Goal: Task Accomplishment & Management: Complete application form

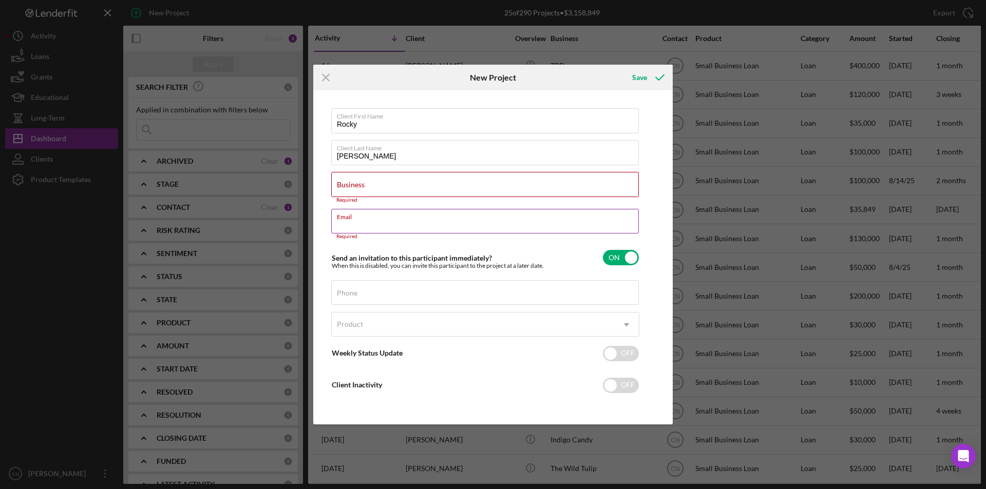
click at [355, 218] on div "Email Required" at bounding box center [485, 224] width 308 height 31
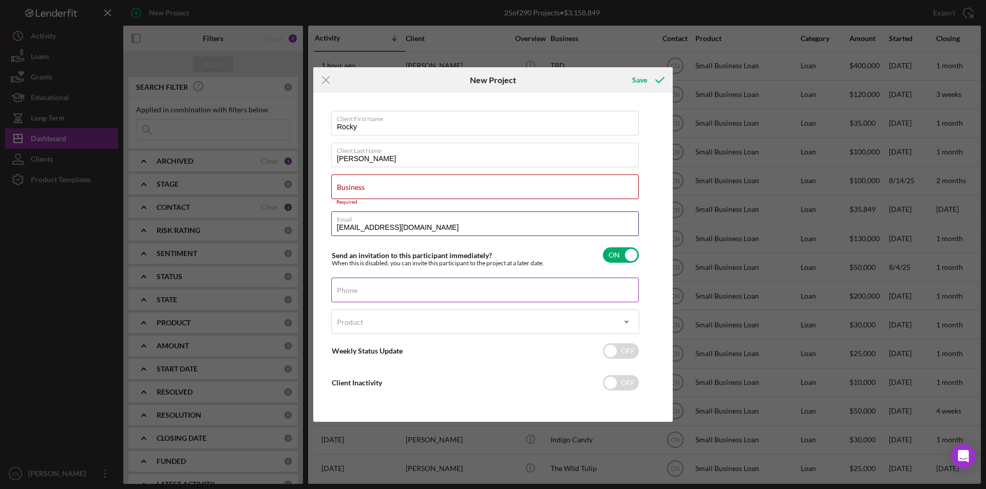
type input "[EMAIL_ADDRESS][DOMAIN_NAME]"
click at [374, 290] on input "Phone" at bounding box center [485, 290] width 308 height 25
type input "[PHONE_NUMBER]"
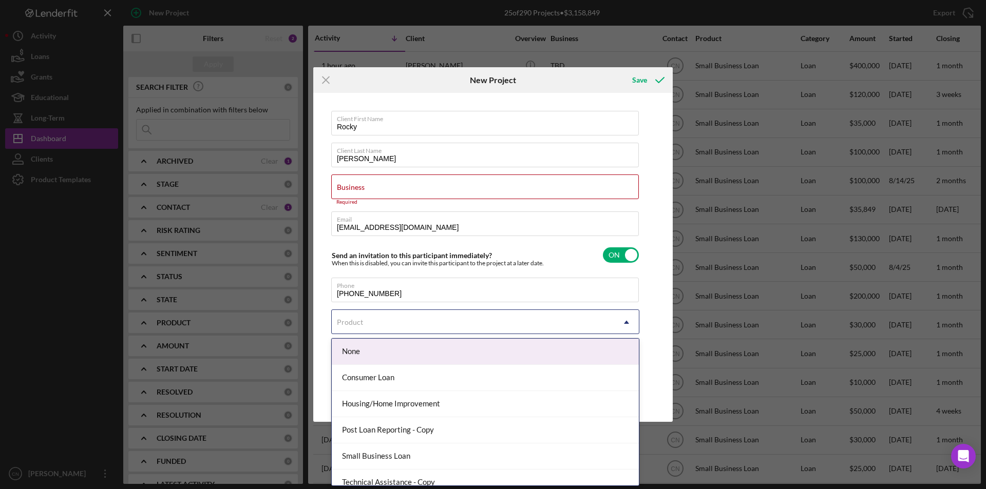
click at [372, 319] on div "Product" at bounding box center [473, 323] width 282 height 24
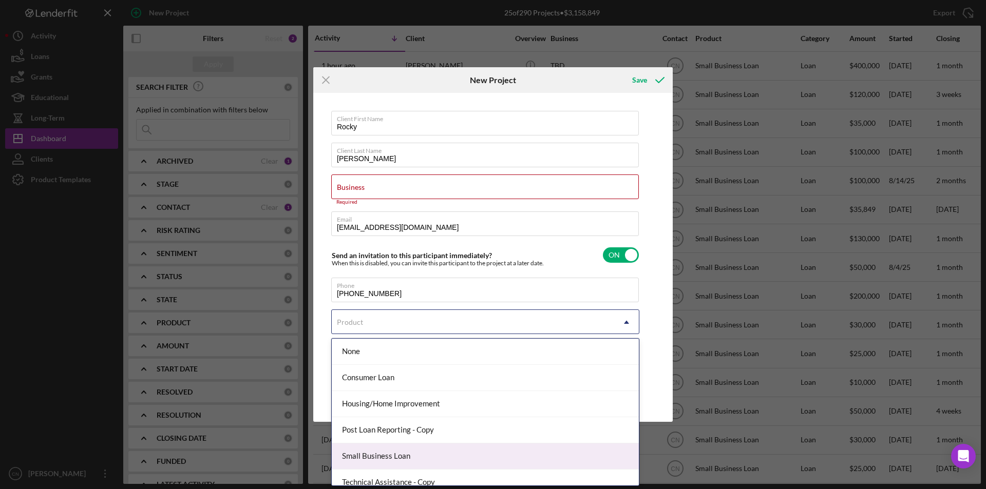
click at [371, 451] on div "Small Business Loan" at bounding box center [485, 457] width 307 height 26
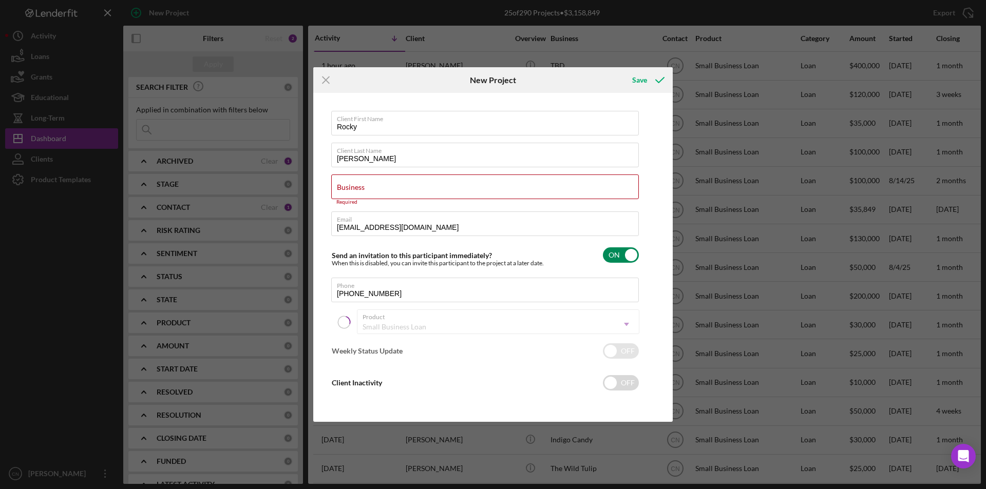
checkbox input "true"
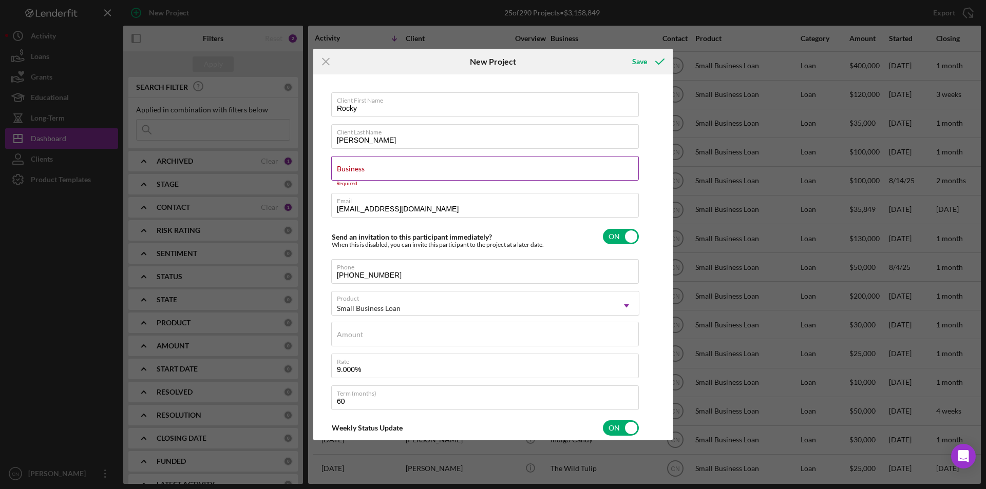
click at [378, 171] on input "Business" at bounding box center [485, 168] width 308 height 25
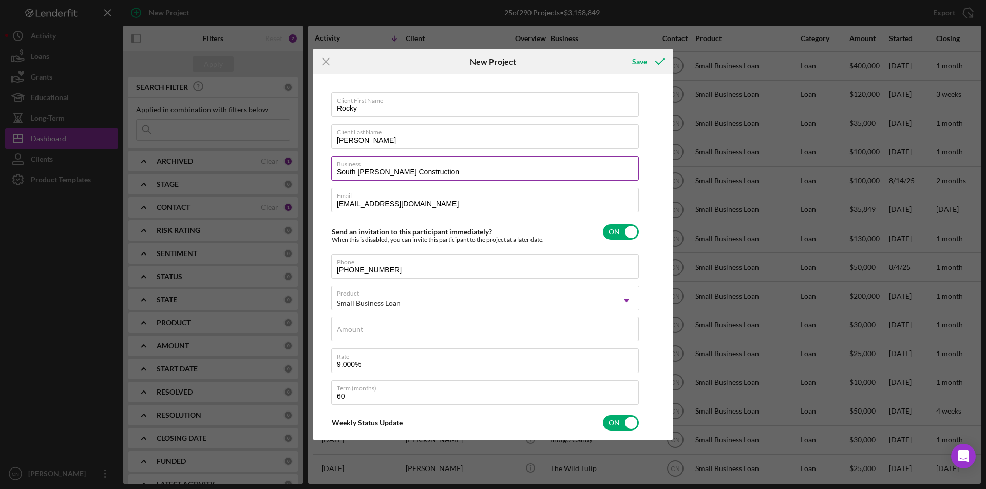
click at [453, 171] on input "South [PERSON_NAME] Construction" at bounding box center [485, 168] width 308 height 25
type input "South [PERSON_NAME] Construction LLC"
click at [369, 328] on div "Amount" at bounding box center [485, 330] width 308 height 26
type input "$10,000"
click at [641, 61] on div "Save" at bounding box center [639, 61] width 15 height 21
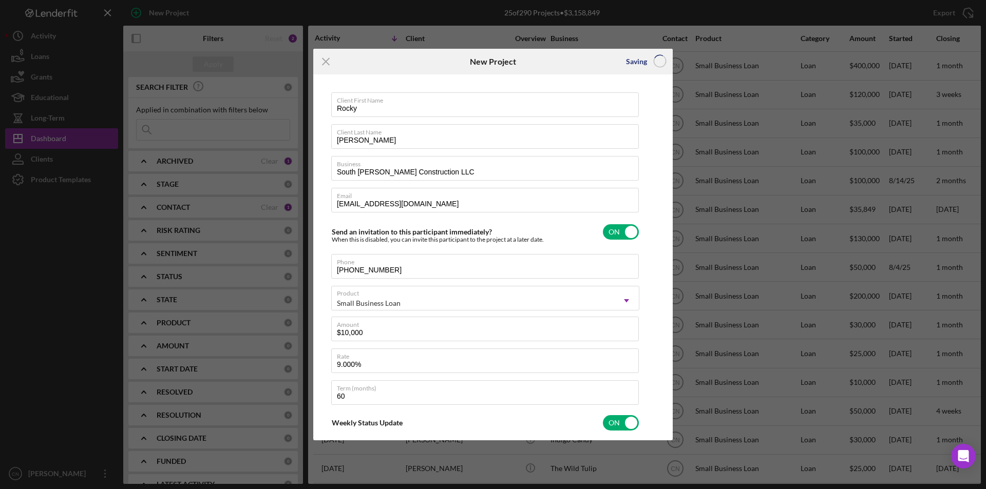
checkbox input "false"
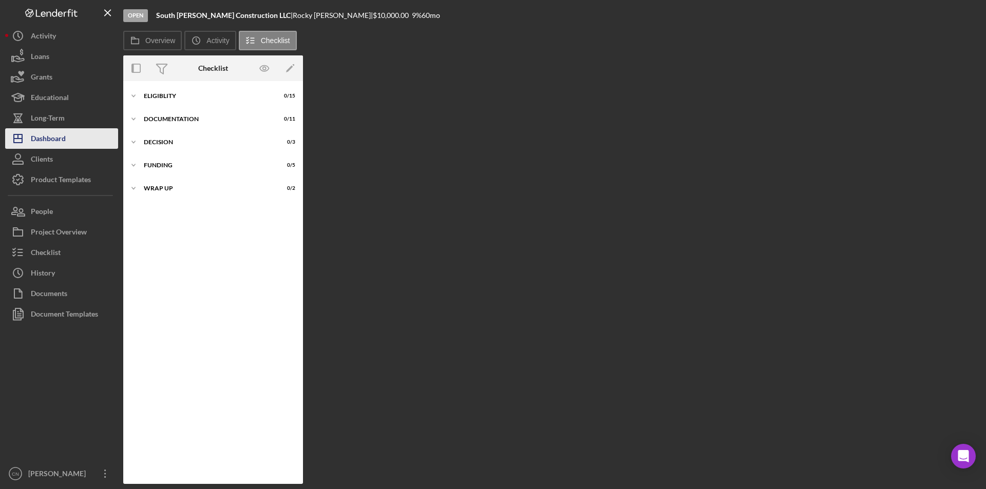
click at [49, 142] on div "Dashboard" at bounding box center [48, 139] width 35 height 23
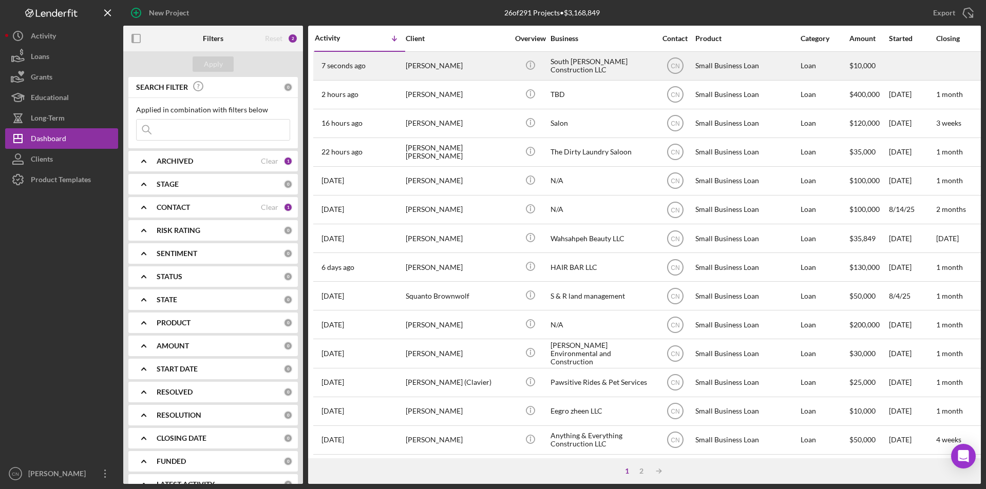
click at [409, 62] on div "[PERSON_NAME]" at bounding box center [457, 65] width 103 height 27
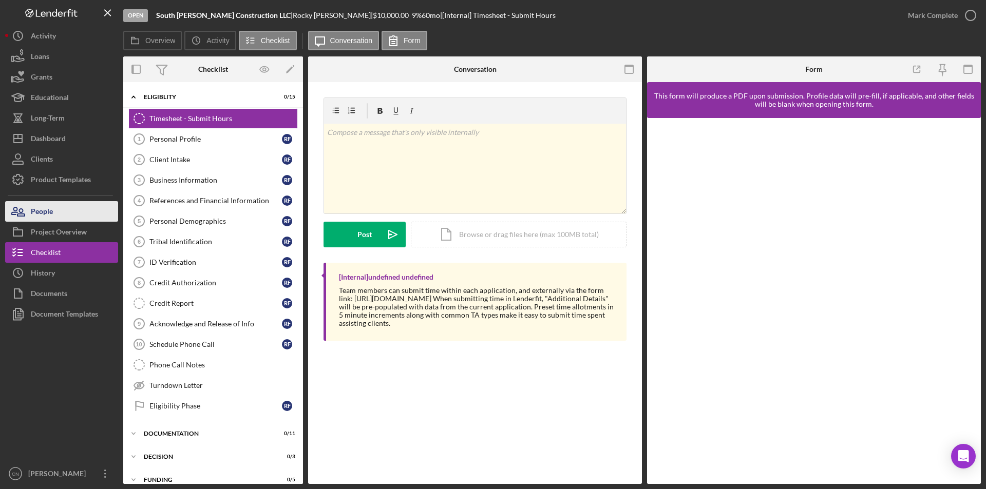
click at [39, 213] on div "People" at bounding box center [42, 212] width 22 height 23
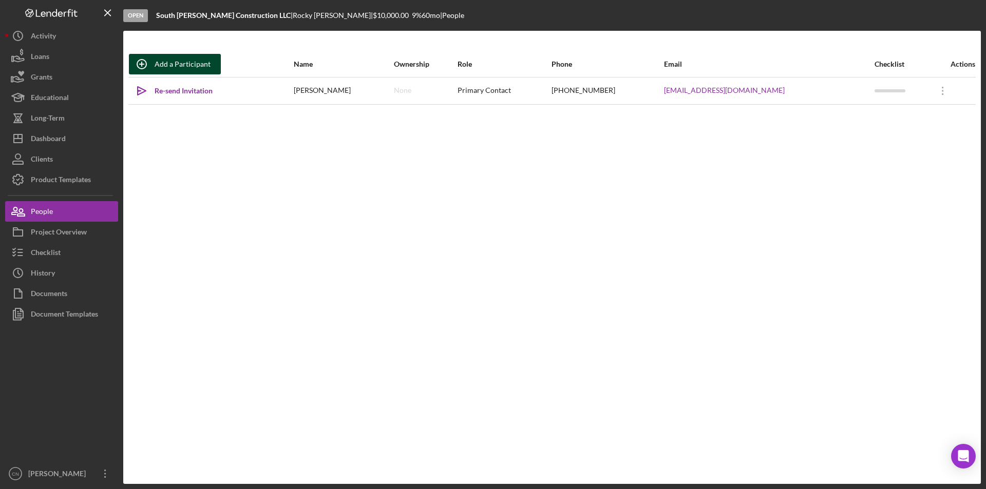
click at [175, 56] on div "Add a Participant" at bounding box center [183, 64] width 56 height 21
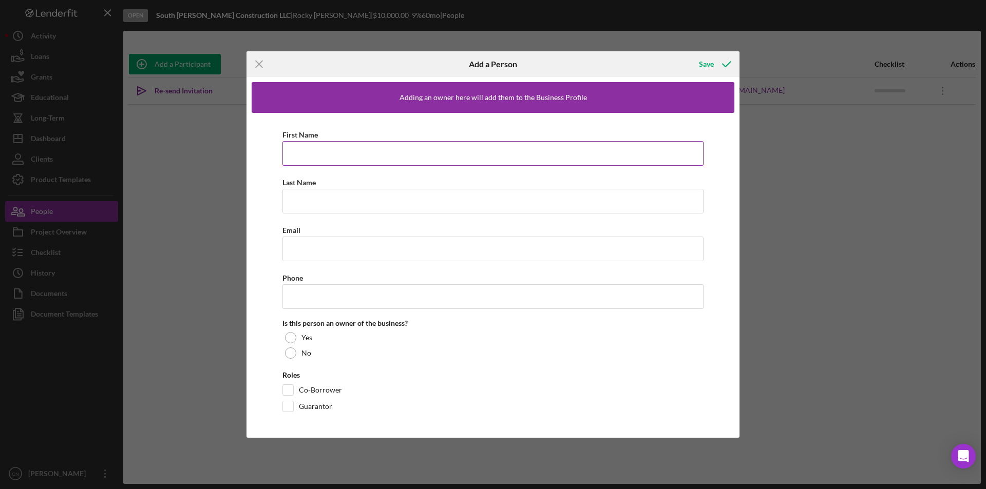
click at [303, 142] on input "First Name" at bounding box center [492, 153] width 421 height 25
type input "Levi"
type input "South"
type input "L"
type input "[EMAIL_ADDRESS][DOMAIN_NAME]"
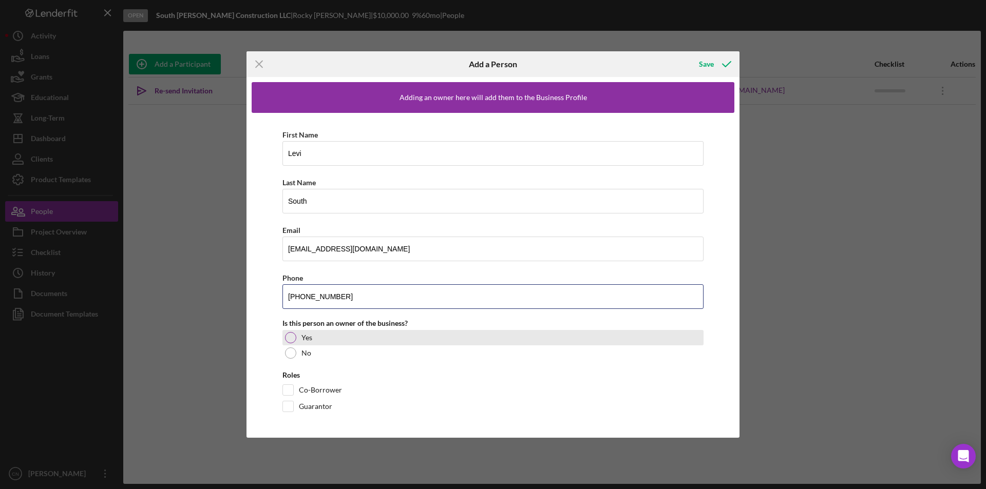
type input "[PHONE_NUMBER]"
click at [292, 335] on div at bounding box center [290, 337] width 11 height 11
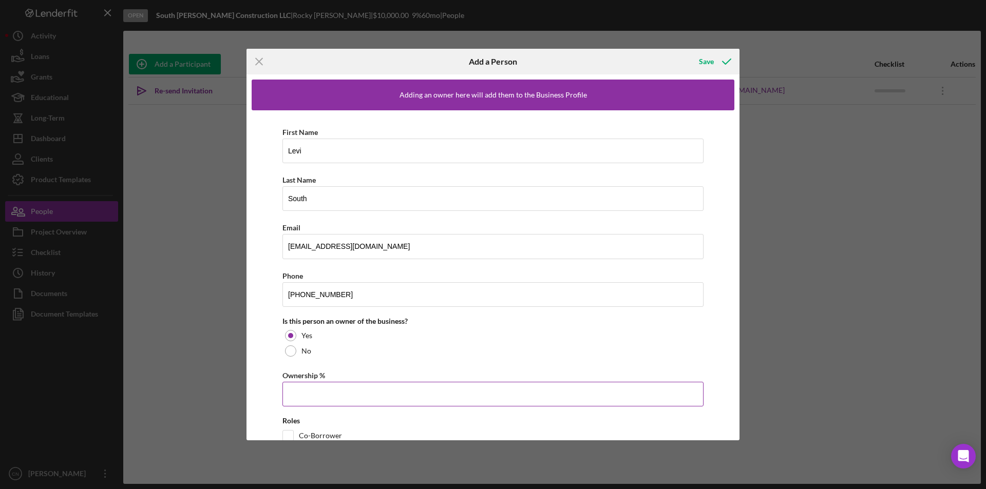
click at [296, 398] on input "Ownership %" at bounding box center [492, 394] width 421 height 25
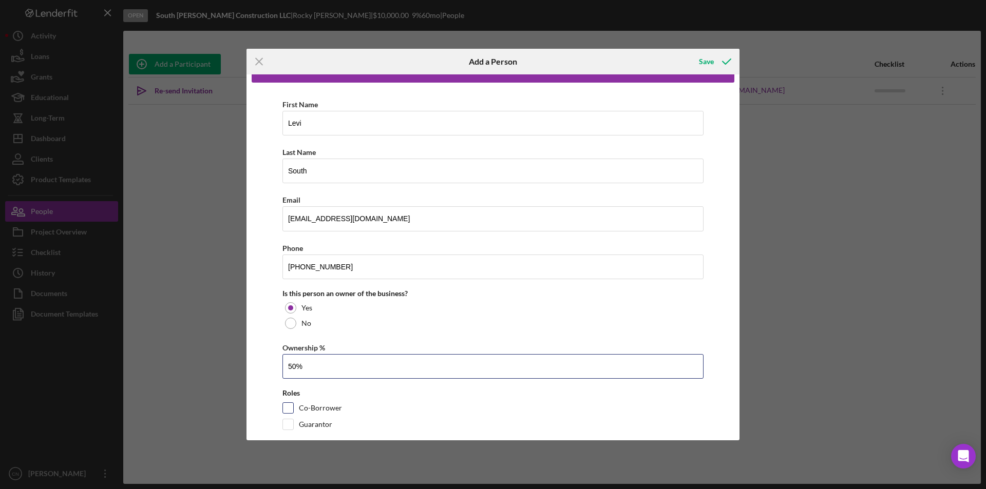
scroll to position [43, 0]
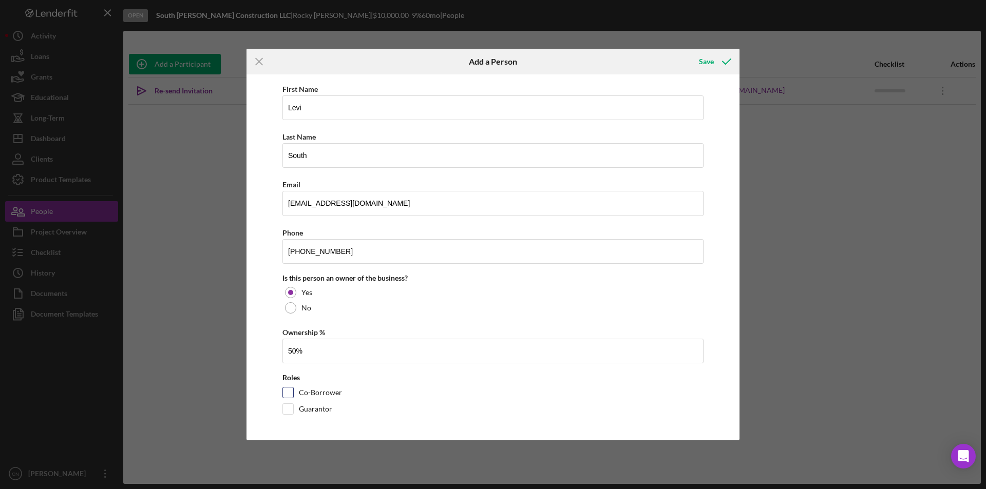
type input "50.00%"
click at [291, 390] on input "Co-Borrower" at bounding box center [288, 393] width 10 height 10
checkbox input "true"
click at [701, 58] on div "Save" at bounding box center [706, 61] width 15 height 21
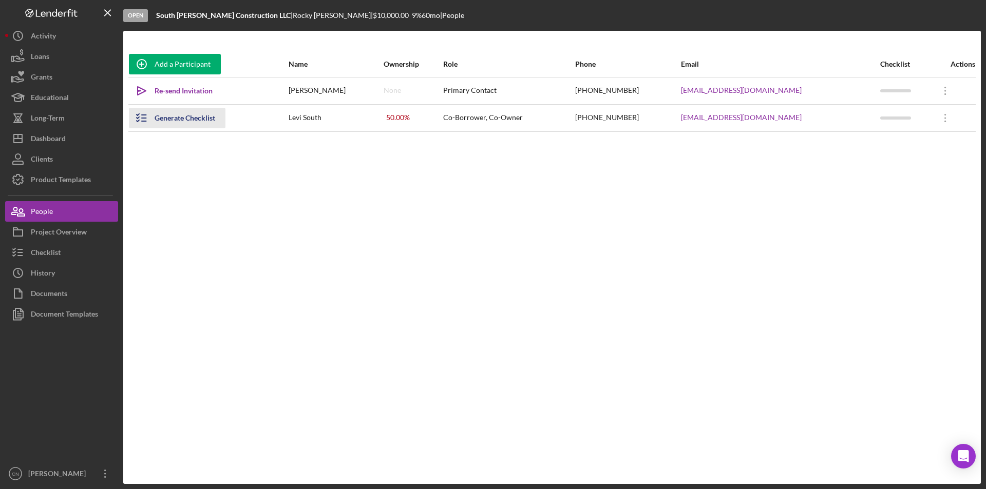
click at [177, 120] on div "Generate Checklist" at bounding box center [185, 118] width 61 height 21
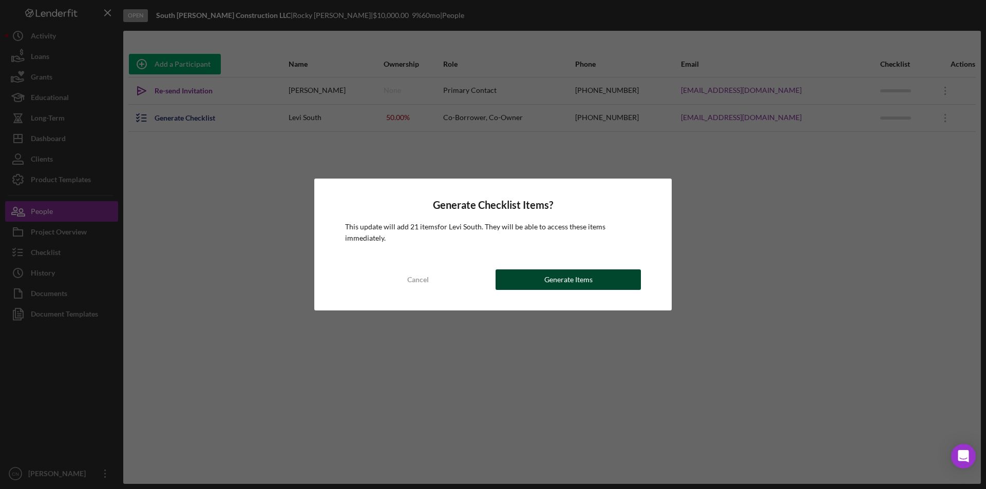
click at [537, 274] on button "Generate Items" at bounding box center [567, 280] width 145 height 21
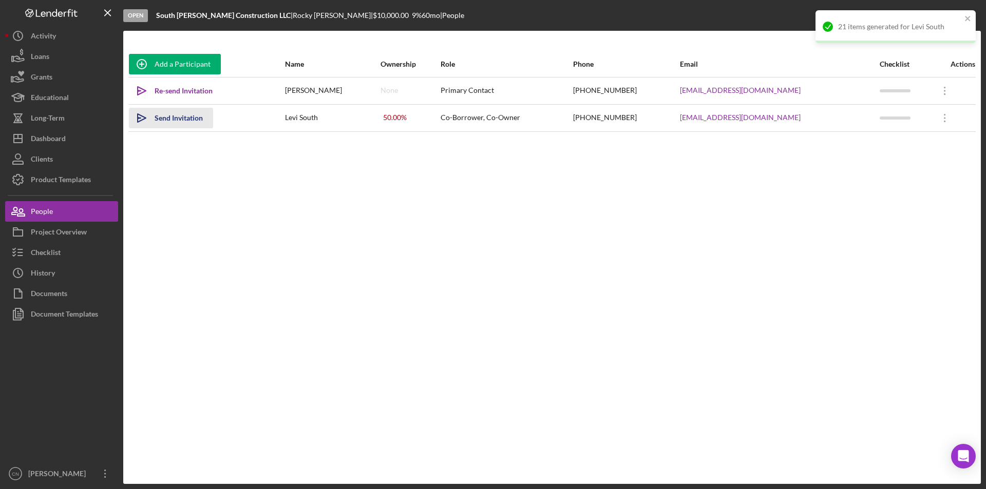
click at [162, 120] on div "Send Invitation" at bounding box center [179, 118] width 48 height 21
click at [941, 91] on icon "Icon/Overflow" at bounding box center [945, 91] width 26 height 26
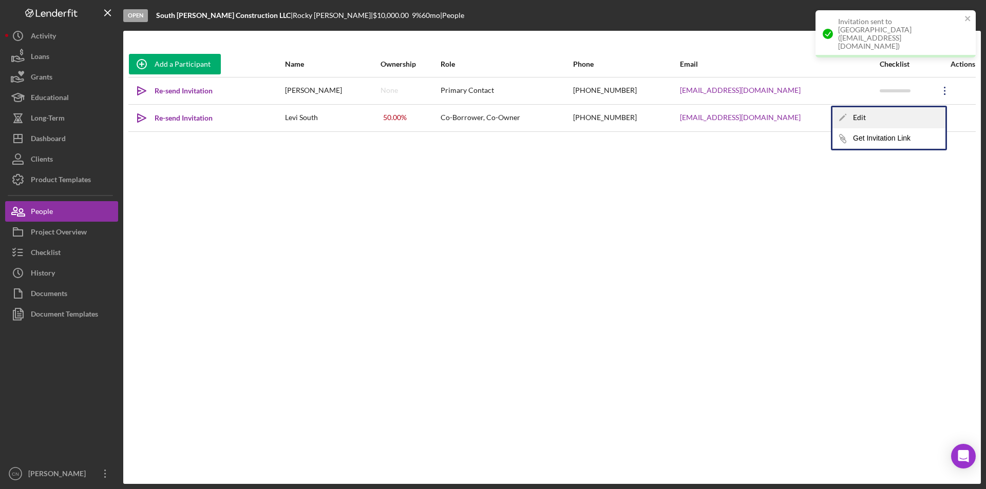
click at [914, 119] on div "Icon/Edit Edit" at bounding box center [888, 117] width 113 height 21
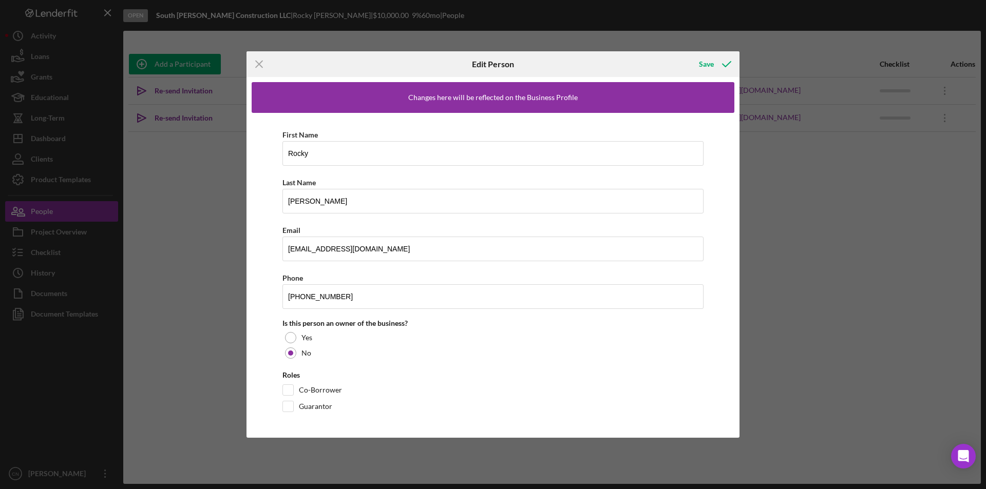
click at [291, 383] on div "Roles Co-Borrower Guarantor" at bounding box center [492, 394] width 421 height 46
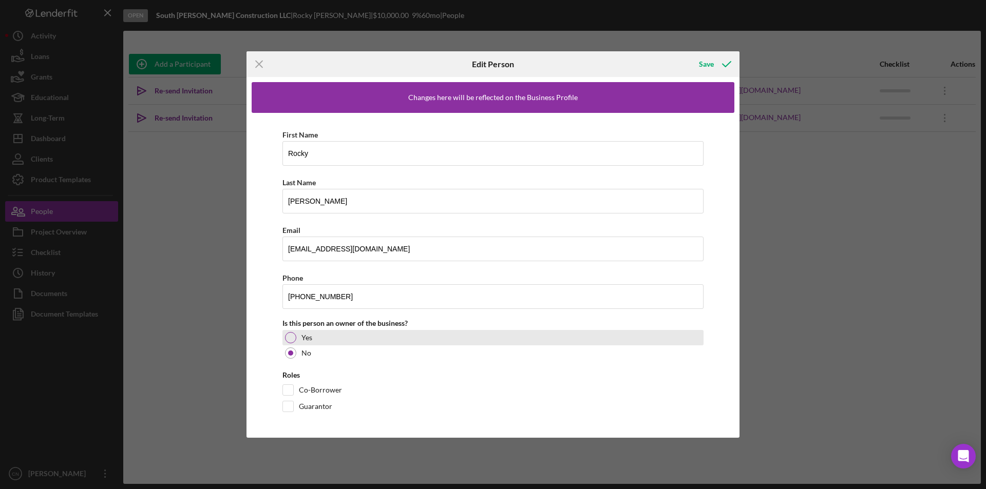
click at [291, 337] on div at bounding box center [290, 337] width 11 height 11
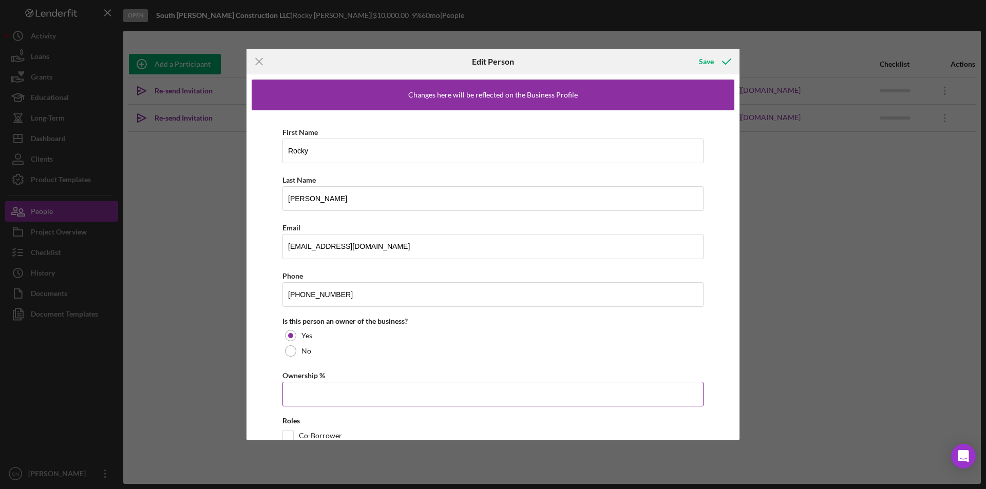
click at [292, 390] on input "Ownership %" at bounding box center [492, 394] width 421 height 25
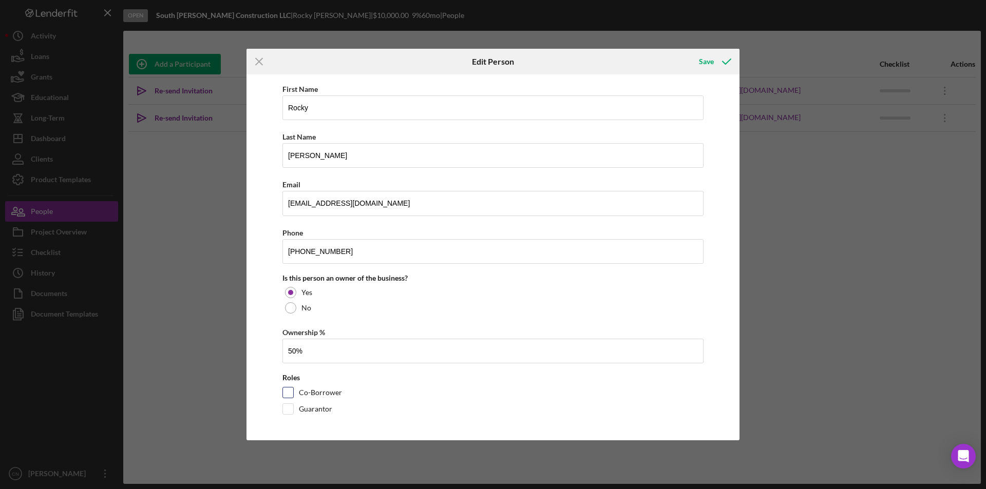
type input "50.00%"
click at [290, 392] on input "Co-Borrower" at bounding box center [288, 393] width 10 height 10
checkbox input "true"
click at [707, 61] on div "Save" at bounding box center [706, 61] width 15 height 21
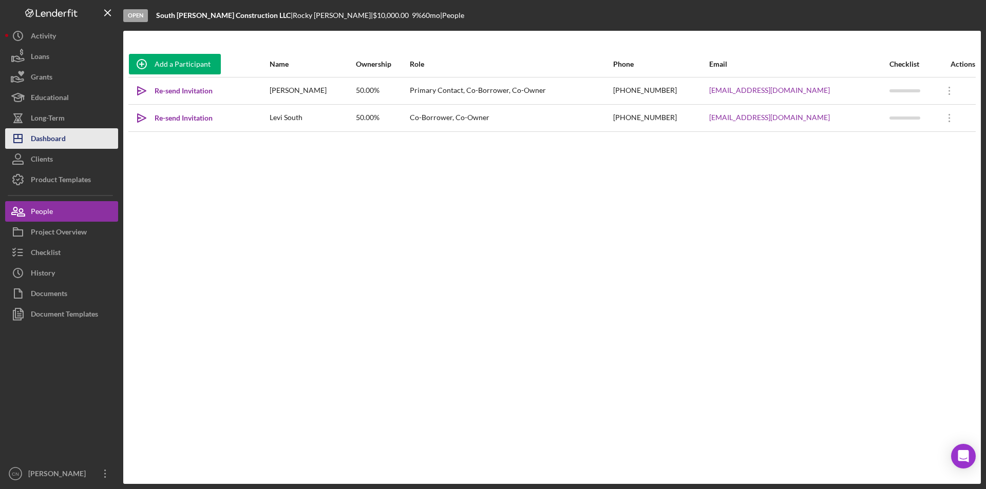
drag, startPoint x: 52, startPoint y: 131, endPoint x: 59, endPoint y: 129, distance: 7.0
click at [52, 131] on div "Dashboard" at bounding box center [48, 139] width 35 height 23
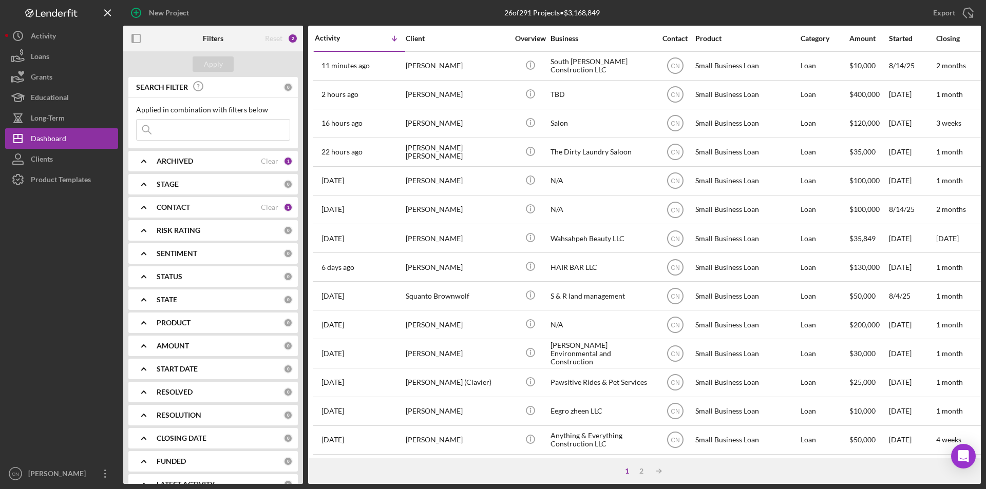
click at [176, 205] on b "CONTACT" at bounding box center [173, 207] width 33 height 8
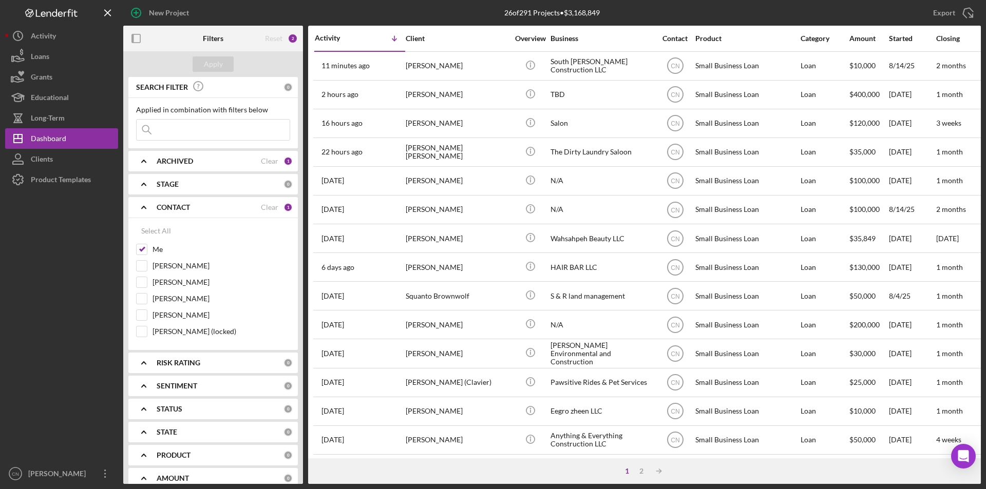
click at [225, 208] on div "CONTACT" at bounding box center [209, 207] width 104 height 8
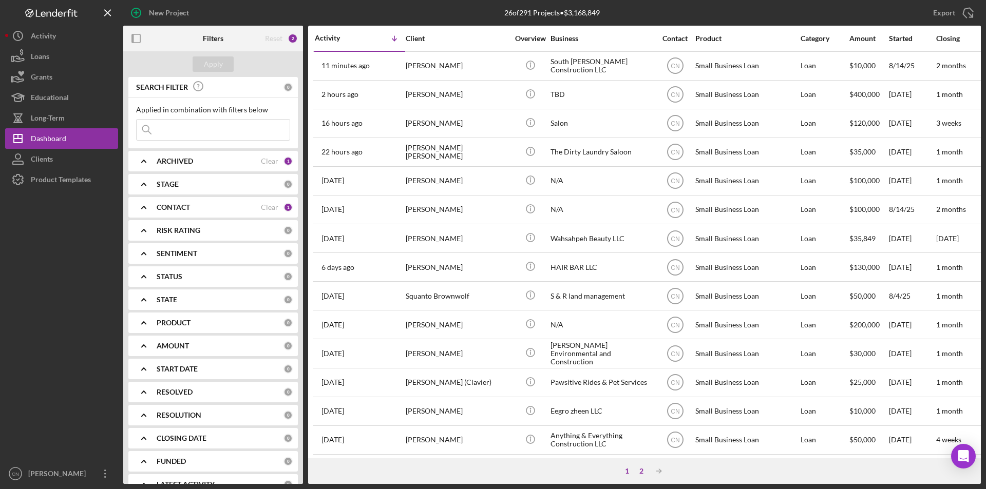
click at [639, 470] on div "2" at bounding box center [641, 471] width 14 height 8
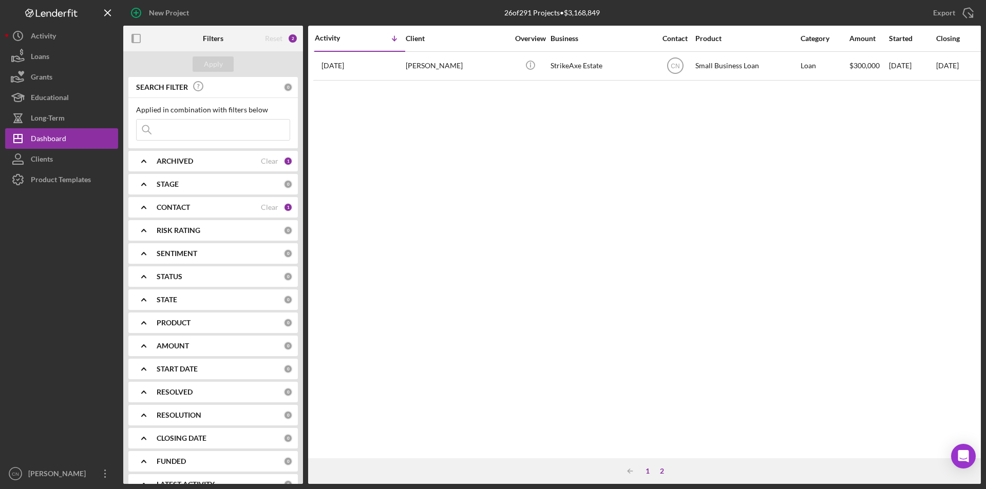
click at [647, 471] on div "1" at bounding box center [647, 471] width 14 height 8
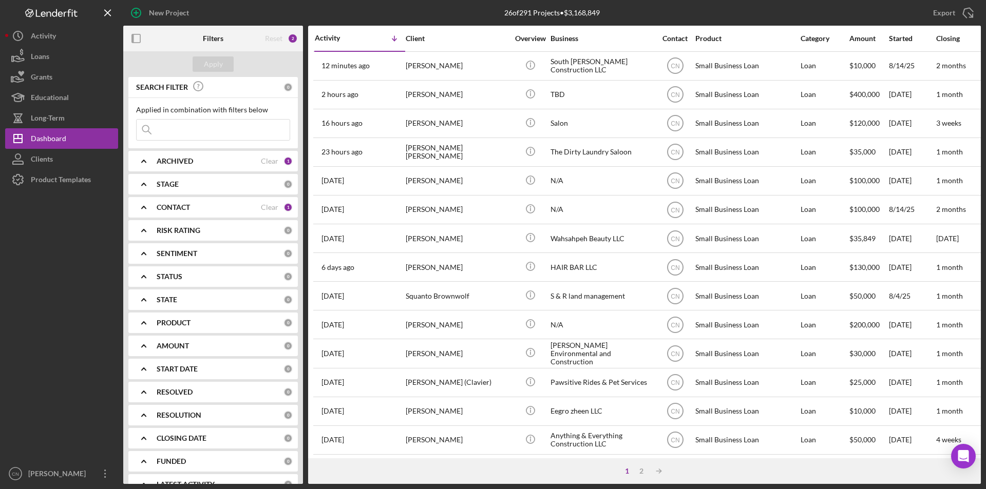
click at [192, 209] on div "CONTACT" at bounding box center [209, 207] width 104 height 8
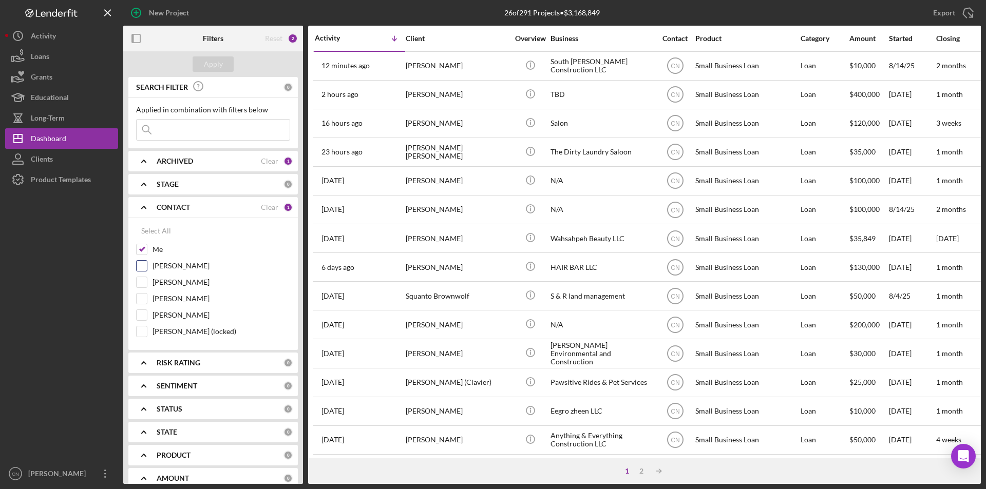
click at [150, 268] on div "[PERSON_NAME]" at bounding box center [213, 268] width 154 height 16
click at [145, 266] on input "[PERSON_NAME]" at bounding box center [142, 266] width 10 height 10
checkbox input "true"
click at [221, 67] on div "Apply" at bounding box center [213, 63] width 19 height 15
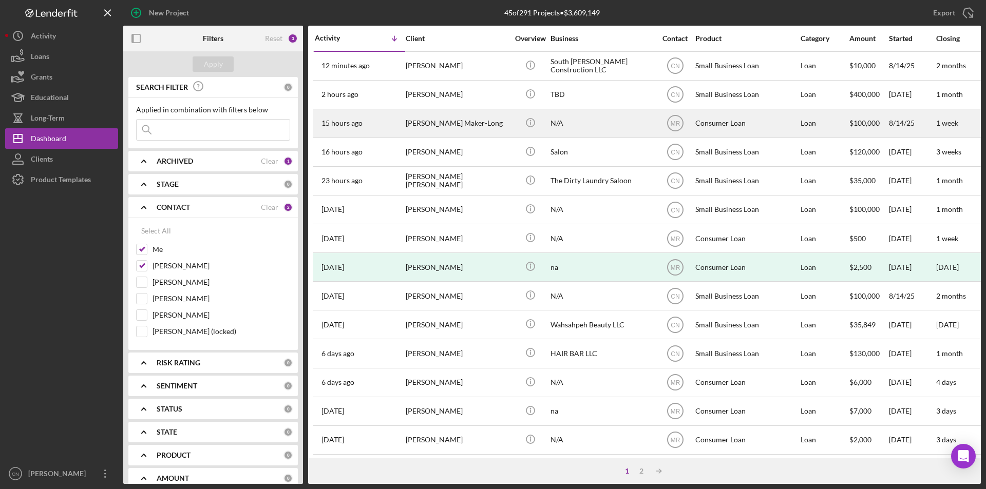
click at [438, 122] on div "[PERSON_NAME] Maker-Long" at bounding box center [457, 123] width 103 height 27
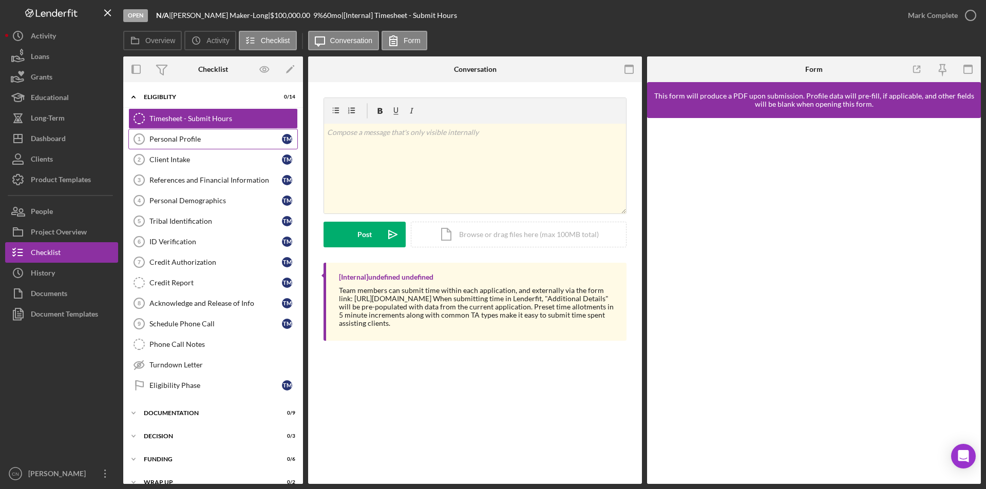
click at [169, 135] on div "Personal Profile" at bounding box center [215, 139] width 132 height 8
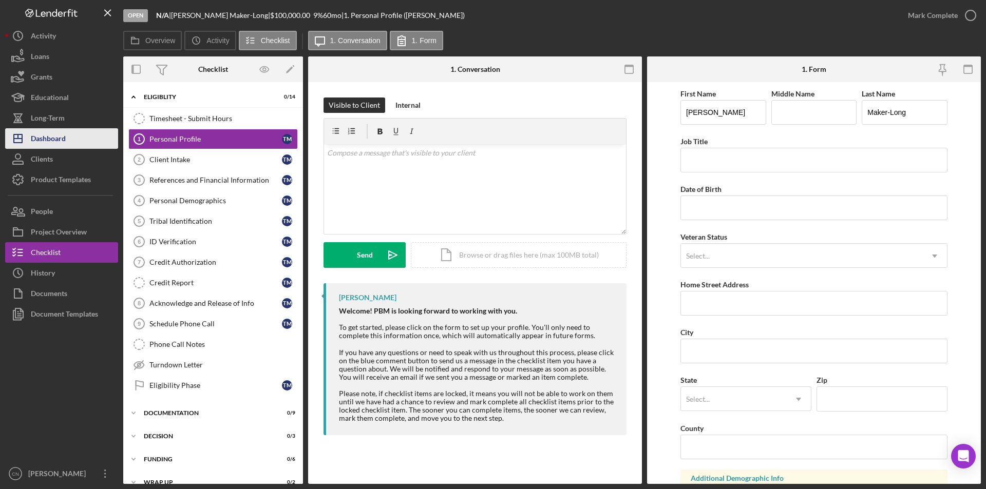
click at [42, 134] on div "Dashboard" at bounding box center [48, 139] width 35 height 23
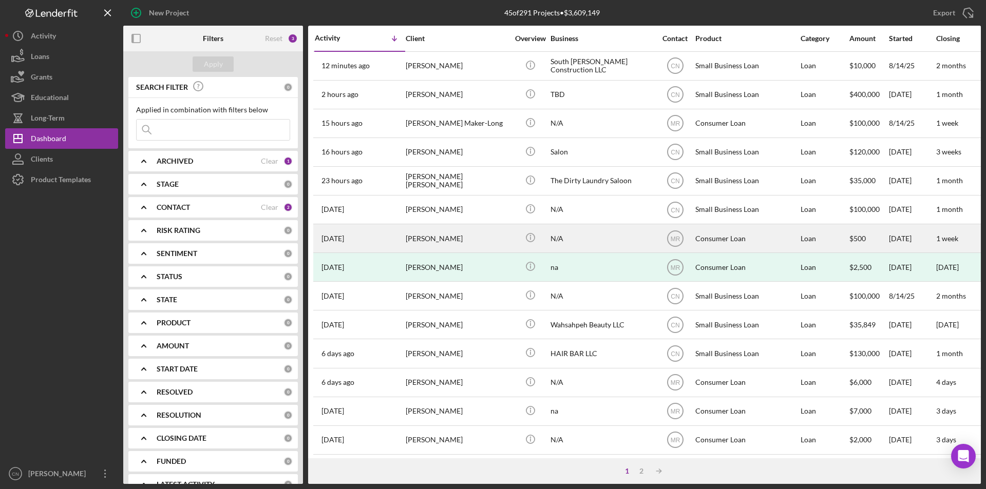
click at [428, 233] on div "[PERSON_NAME]" at bounding box center [457, 238] width 103 height 27
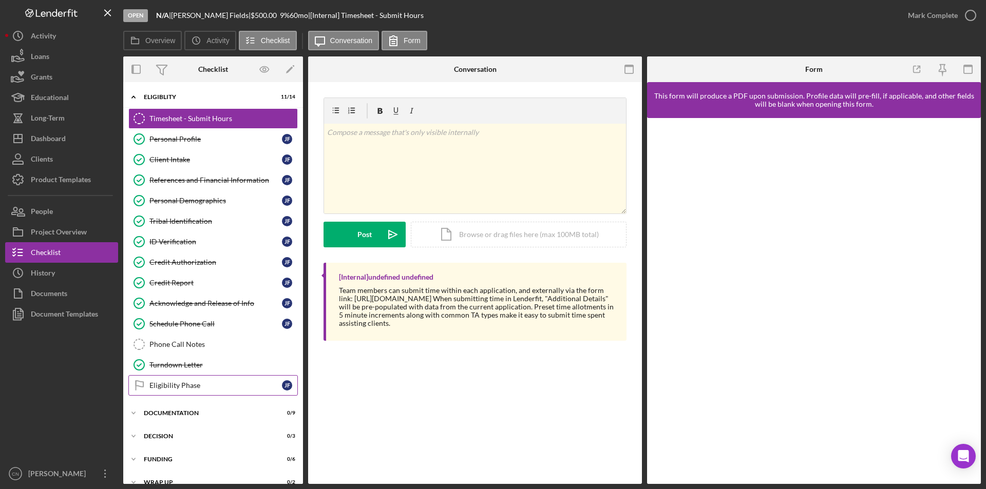
click at [187, 388] on div "Eligibility Phase" at bounding box center [215, 386] width 132 height 8
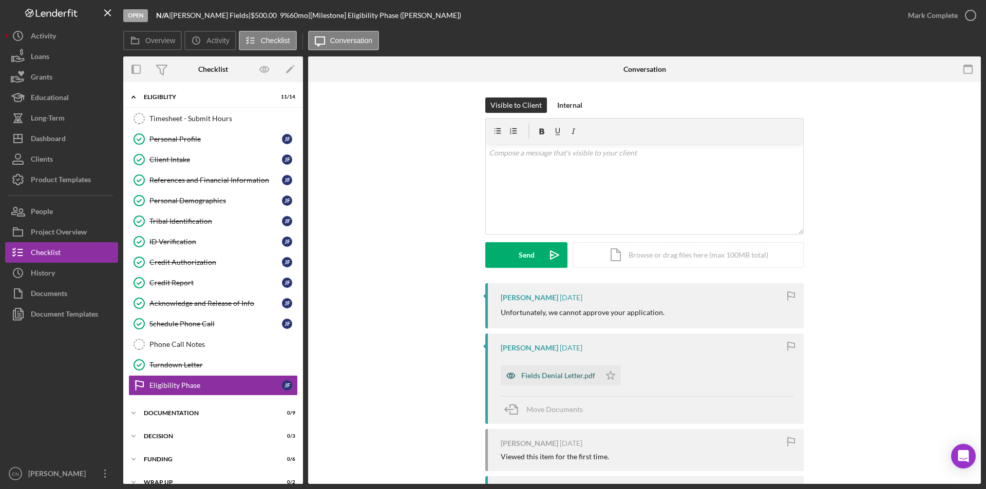
click at [537, 376] on div "Fields Denial Letter.pdf" at bounding box center [558, 376] width 74 height 8
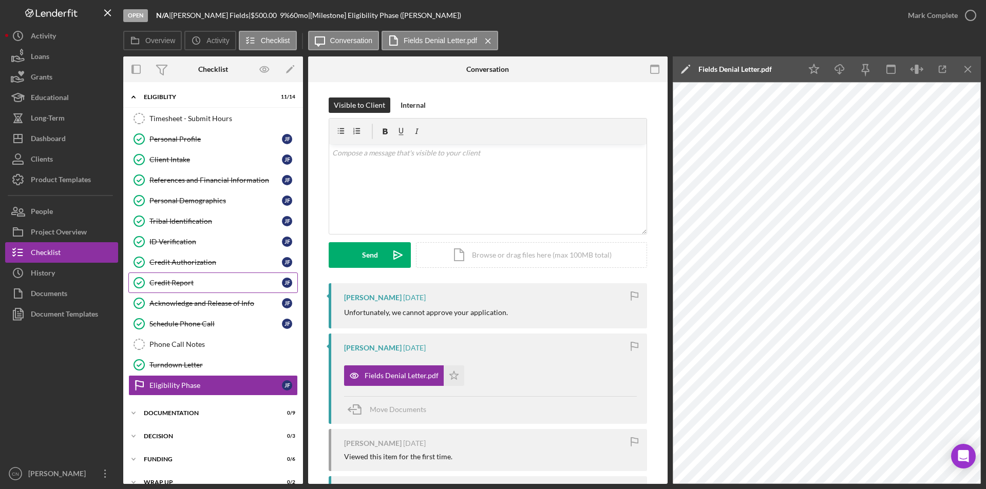
click at [170, 286] on div "Credit Report" at bounding box center [215, 283] width 132 height 8
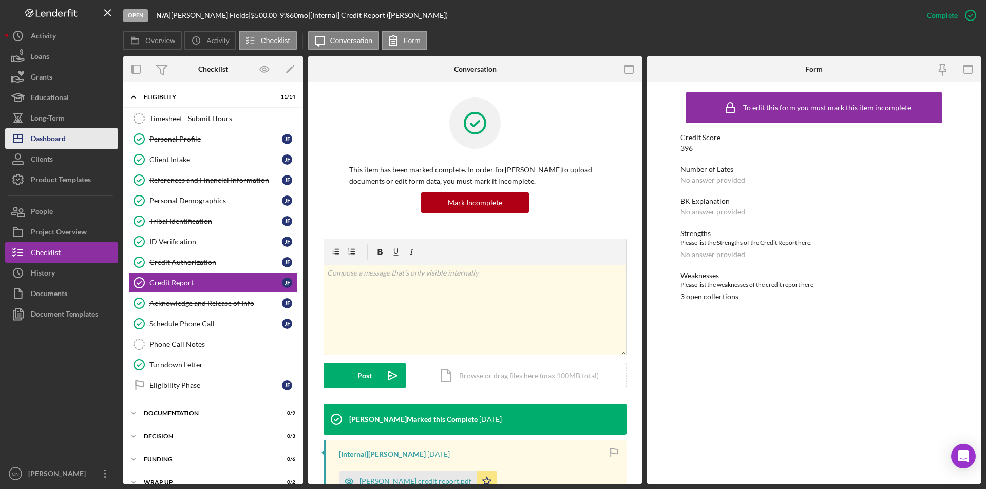
click at [47, 139] on div "Dashboard" at bounding box center [48, 139] width 35 height 23
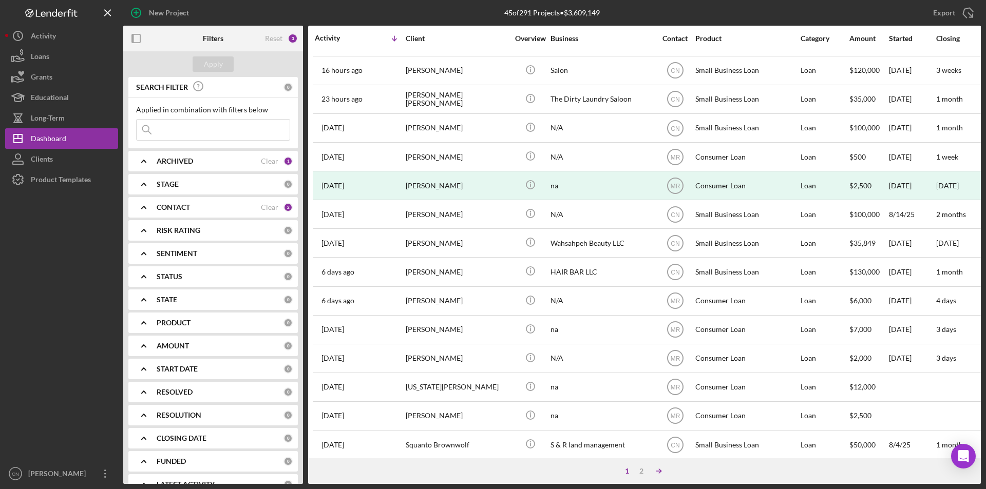
scroll to position [103, 0]
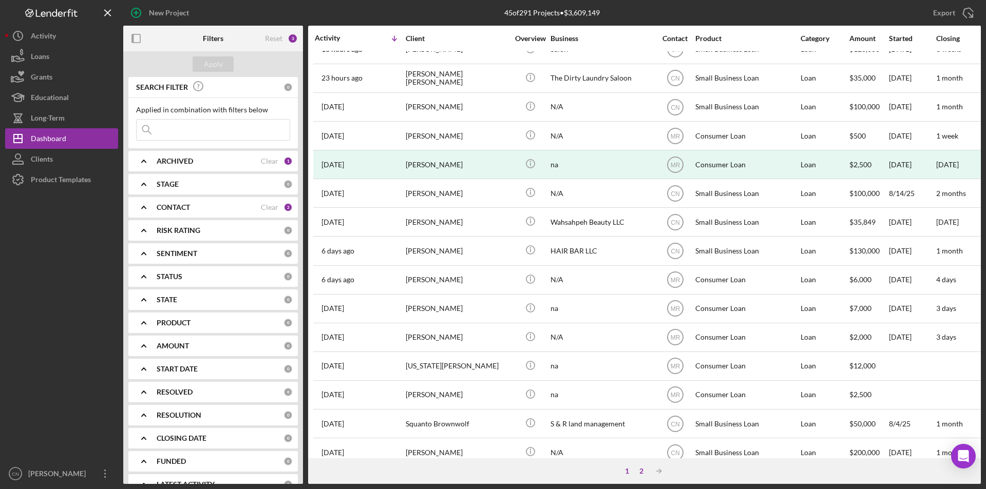
click at [638, 472] on div "2" at bounding box center [641, 471] width 14 height 8
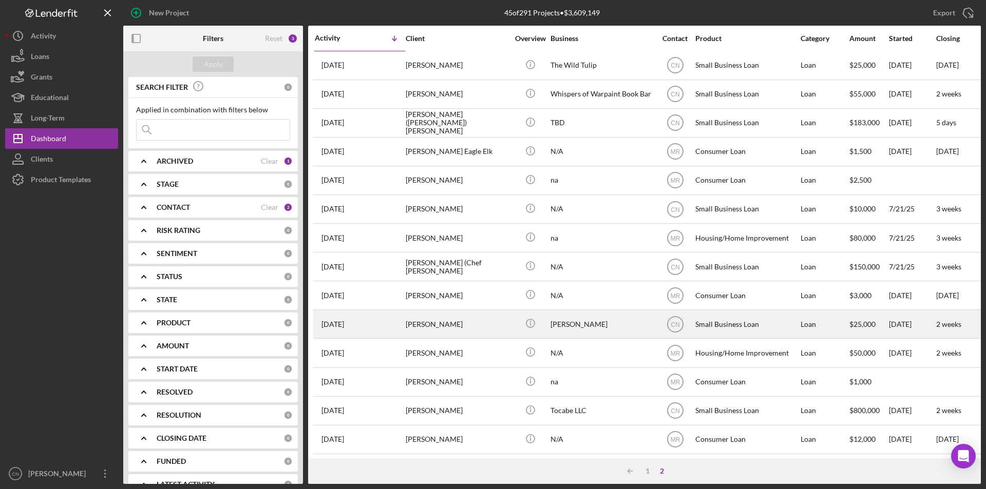
scroll to position [0, 0]
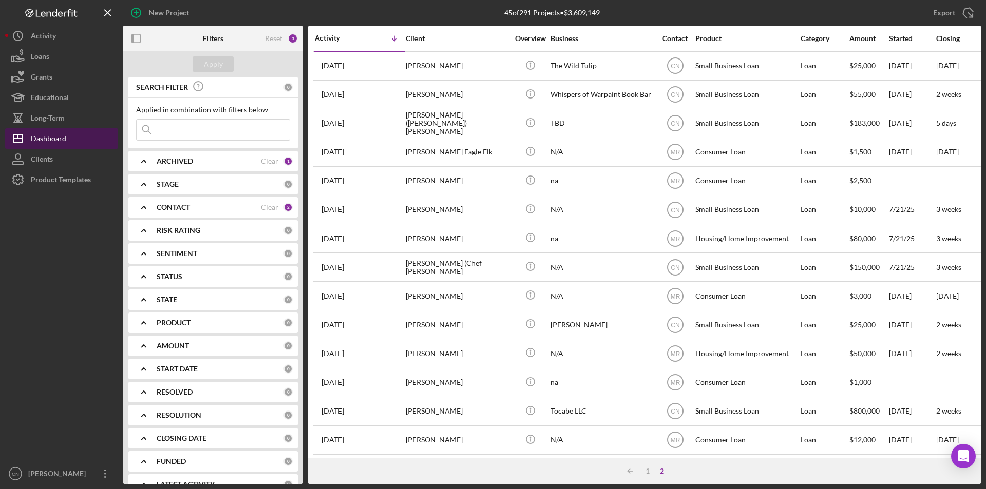
click at [36, 136] on div "Dashboard" at bounding box center [48, 139] width 35 height 23
click at [640, 469] on icon "Icon/Table Sort Arrow" at bounding box center [630, 471] width 21 height 21
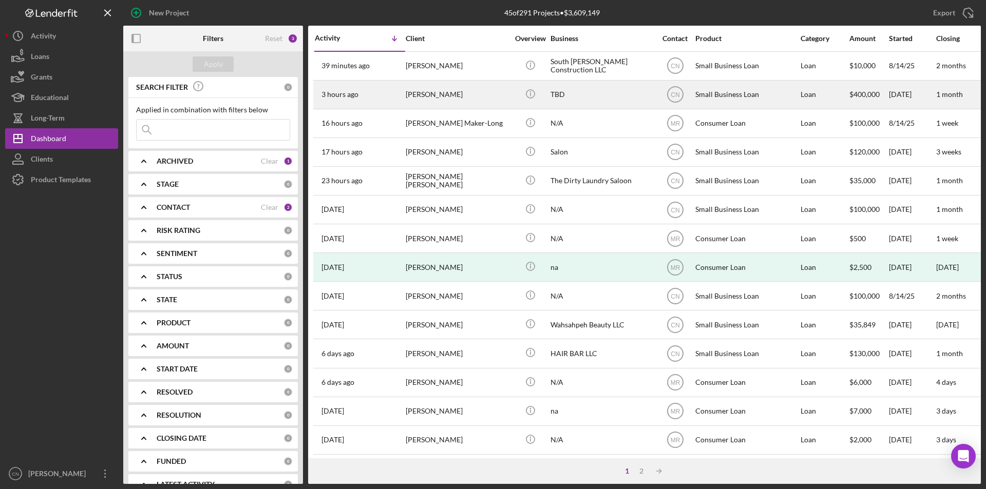
click at [424, 93] on div "[PERSON_NAME]" at bounding box center [457, 94] width 103 height 27
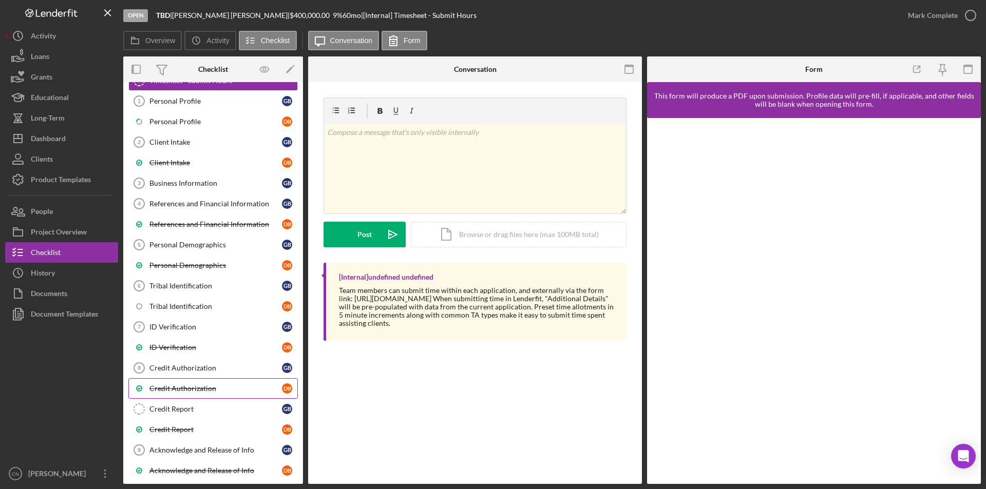
scroll to position [154, 0]
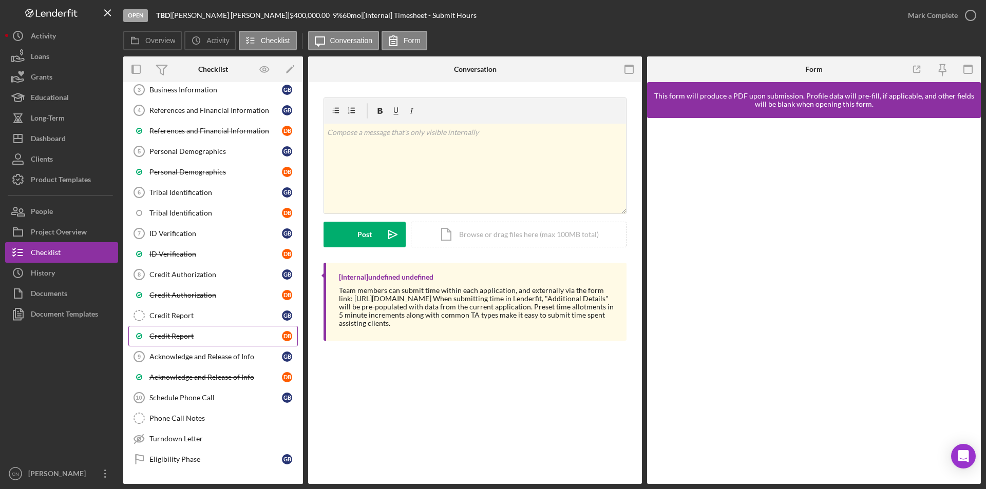
click at [179, 335] on div "Credit Report" at bounding box center [215, 336] width 132 height 8
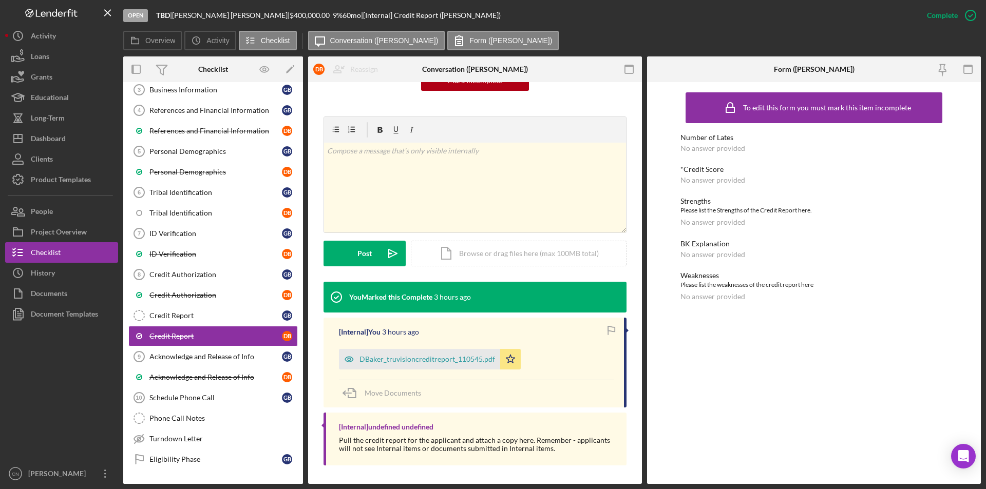
scroll to position [124, 0]
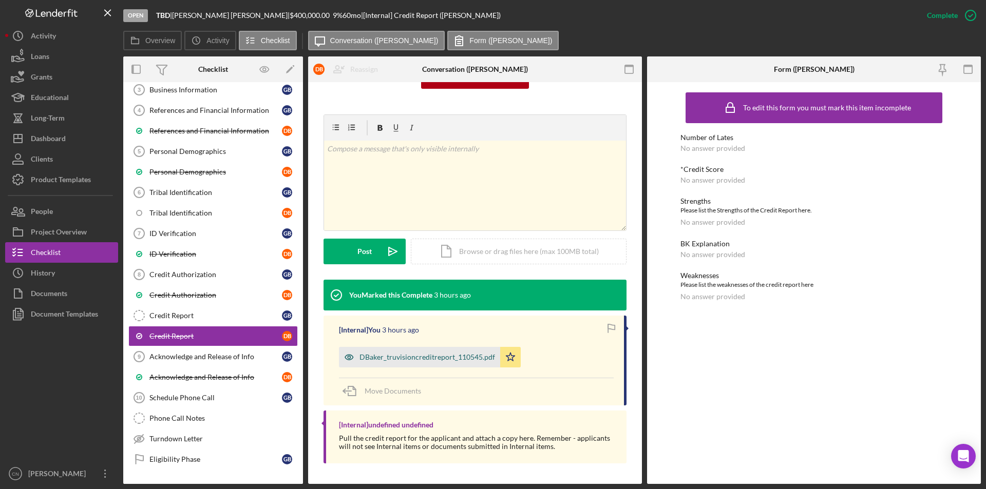
click at [411, 356] on div "DBaker_truvisioncreditreport_110545.pdf" at bounding box center [427, 357] width 136 height 8
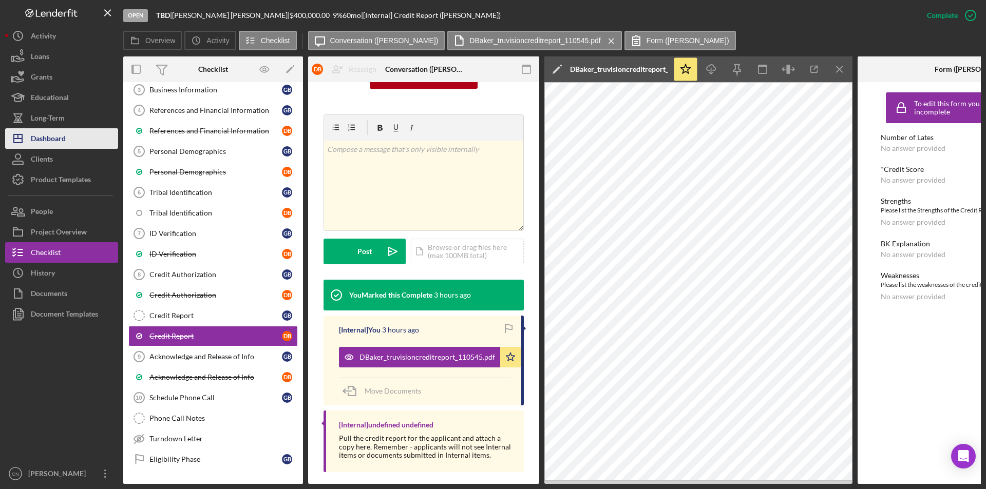
click at [39, 142] on div "Dashboard" at bounding box center [48, 139] width 35 height 23
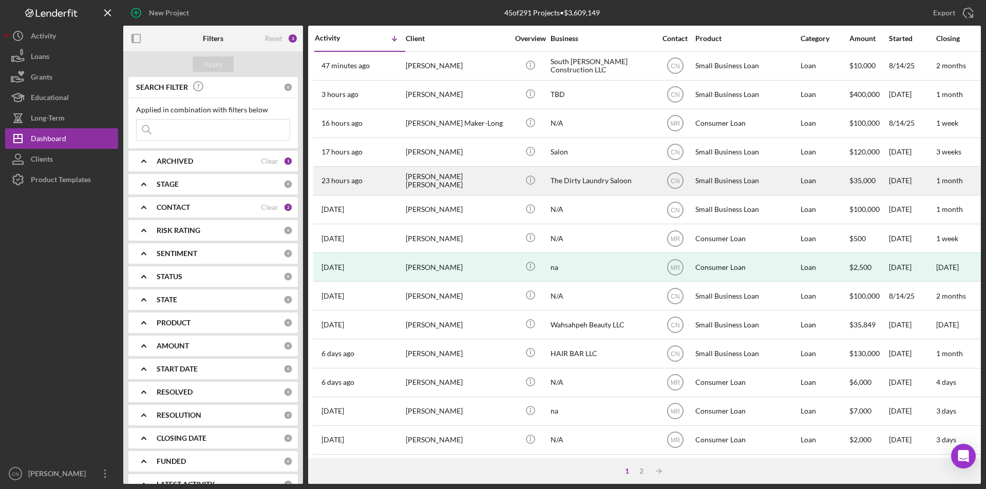
click at [428, 181] on div "[PERSON_NAME] [PERSON_NAME]" at bounding box center [457, 180] width 103 height 27
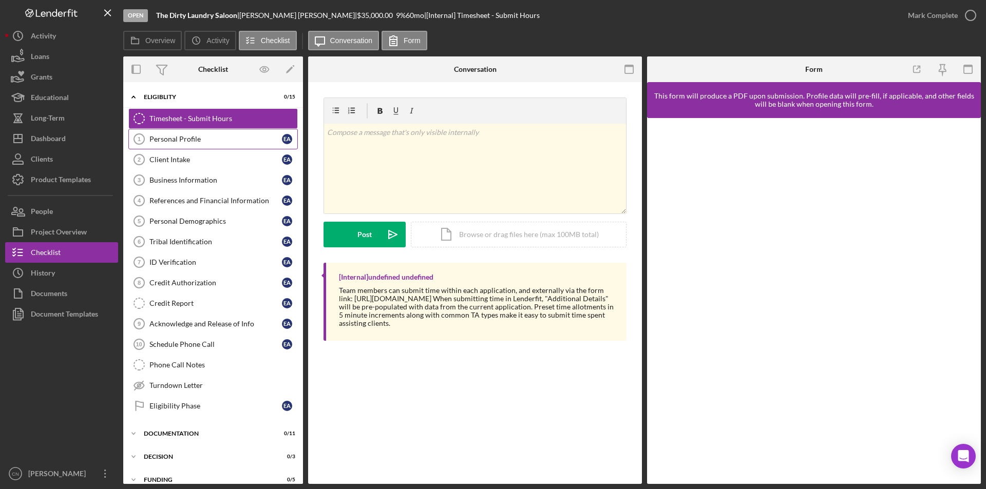
click at [183, 135] on div "Personal Profile" at bounding box center [215, 139] width 132 height 8
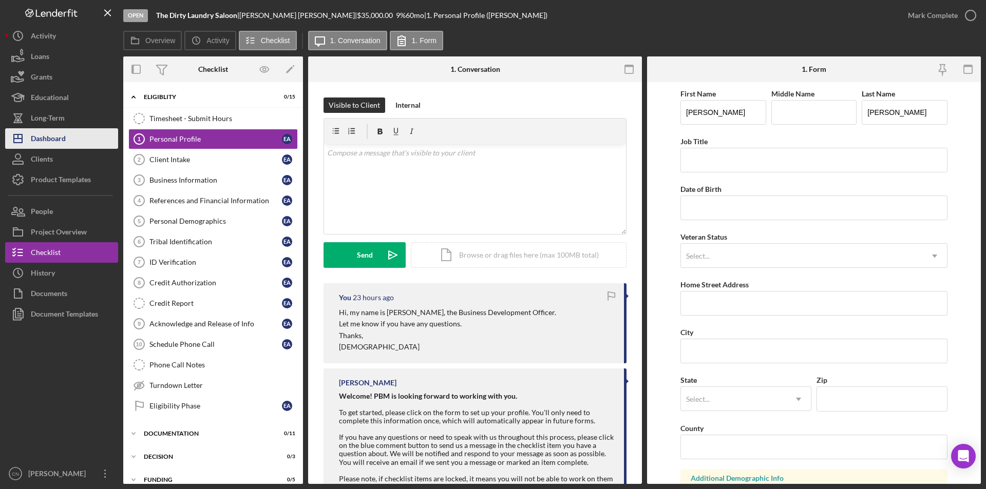
click at [47, 139] on div "Dashboard" at bounding box center [48, 139] width 35 height 23
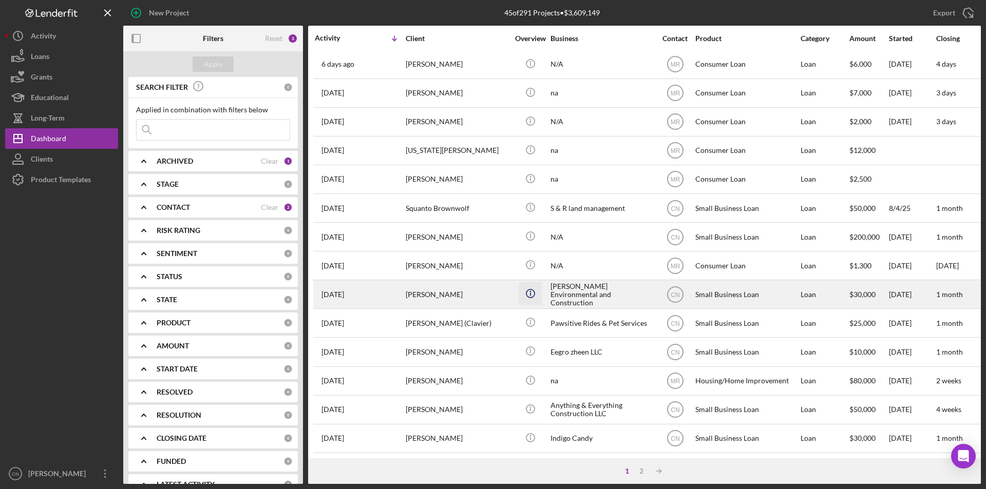
scroll to position [326, 0]
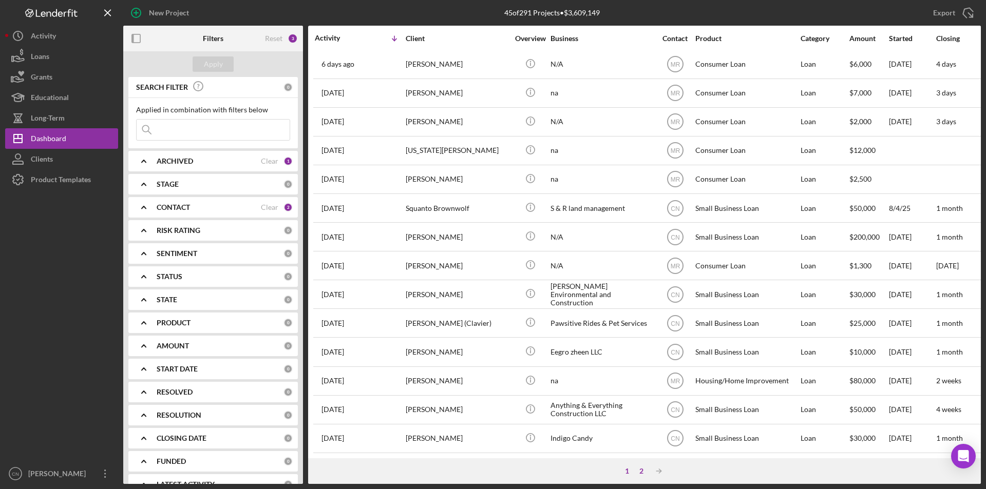
click at [639, 471] on div "2" at bounding box center [641, 471] width 14 height 8
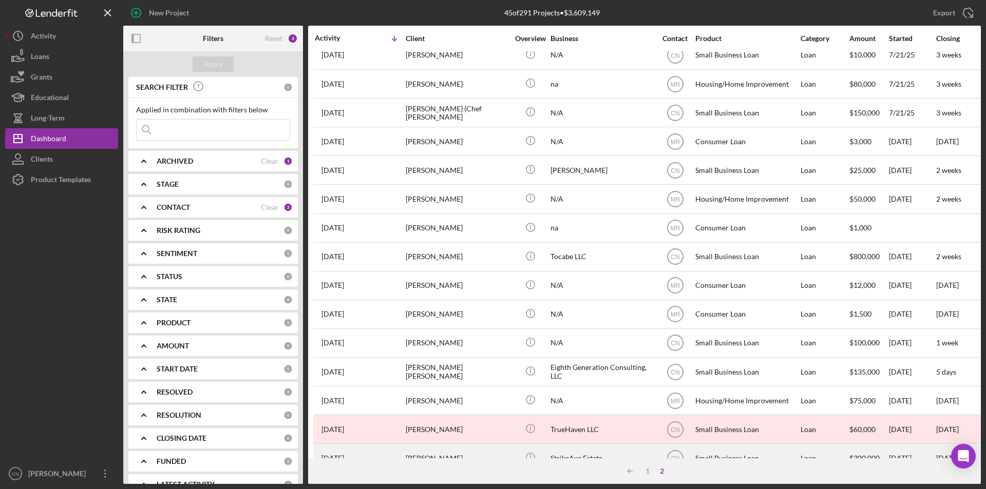
scroll to position [130, 0]
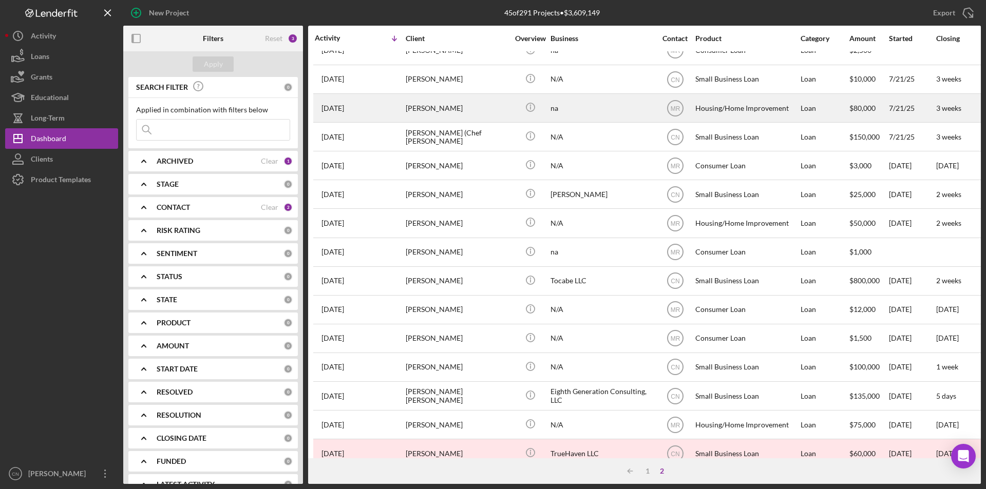
click at [431, 109] on div "[PERSON_NAME]" at bounding box center [457, 107] width 103 height 27
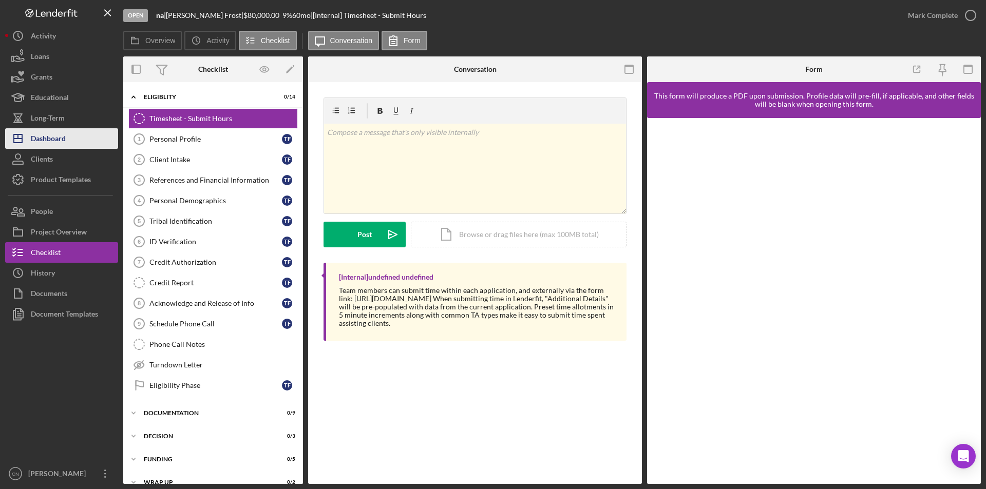
click at [49, 135] on div "Dashboard" at bounding box center [48, 139] width 35 height 23
